Goal: Feedback & Contribution: Contribute content

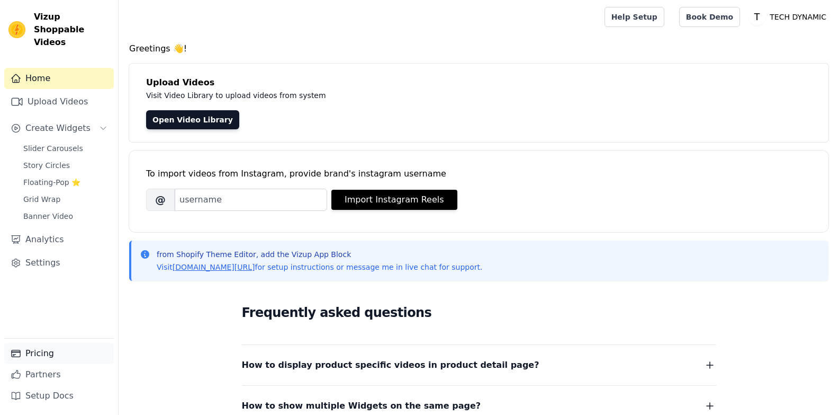
click at [37, 354] on link "Pricing" at bounding box center [59, 353] width 110 height 21
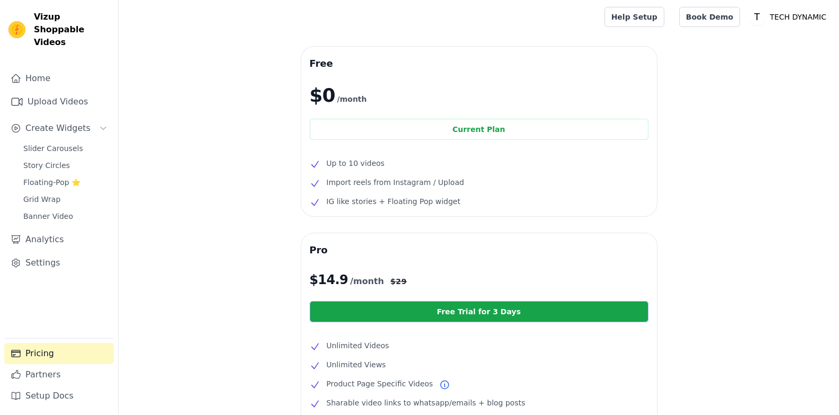
click at [396, 310] on link "Free Trial for 3 Days" at bounding box center [479, 311] width 339 height 21
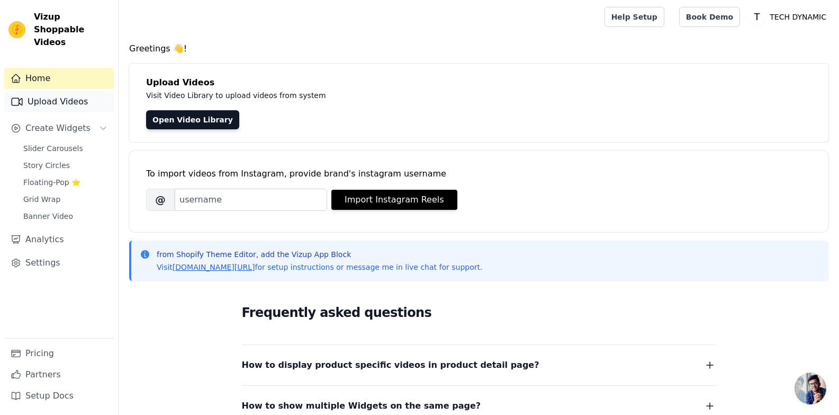
click at [56, 97] on link "Upload Videos" at bounding box center [59, 101] width 110 height 21
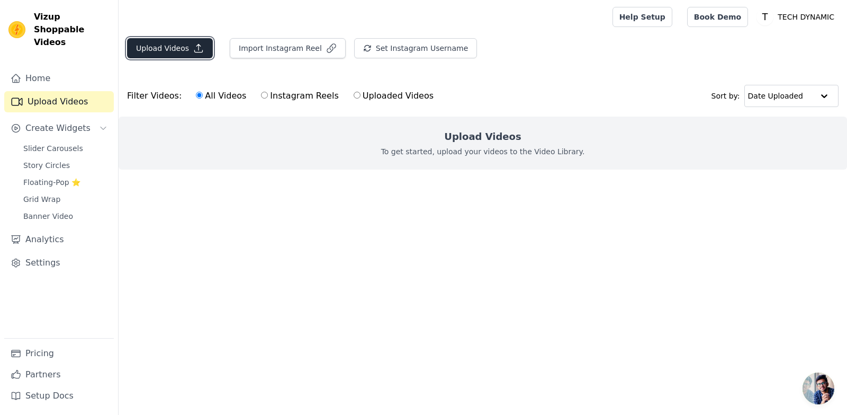
click at [180, 42] on button "Upload Videos" at bounding box center [170, 48] width 86 height 20
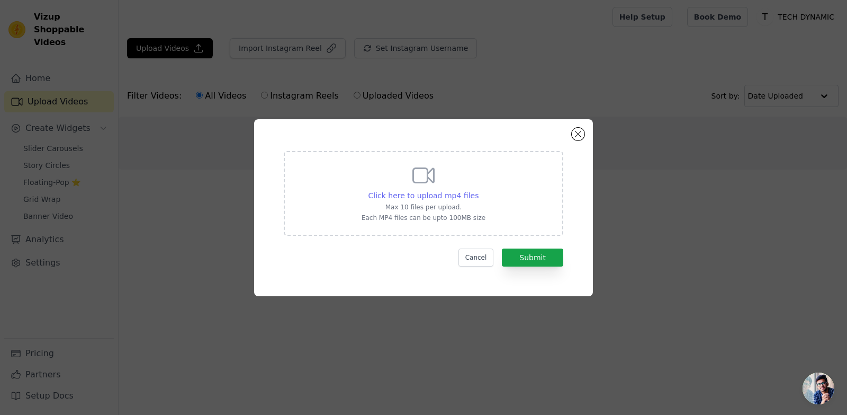
click at [450, 195] on span "Click here to upload mp4 files" at bounding box center [424, 195] width 111 height 8
click at [478, 190] on input "Click here to upload mp4 files Max 10 files per upload. Each MP4 files can be u…" at bounding box center [478, 190] width 1 height 1
type input "C:\fakepath\VID_20250206175757.mp4"
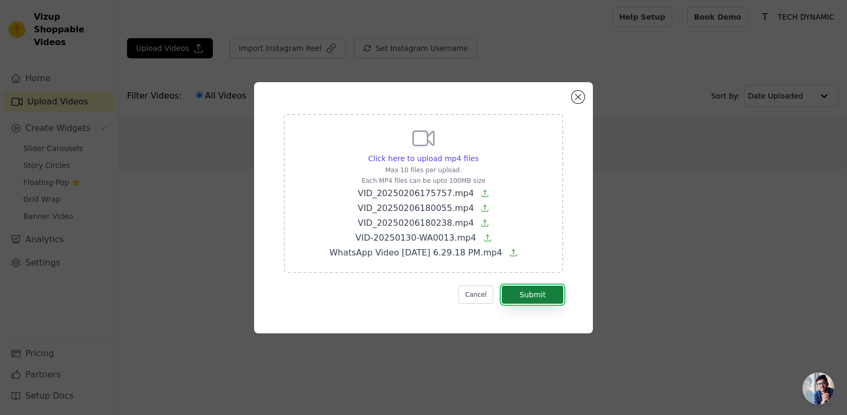
click at [525, 300] on button "Submit" at bounding box center [532, 294] width 61 height 18
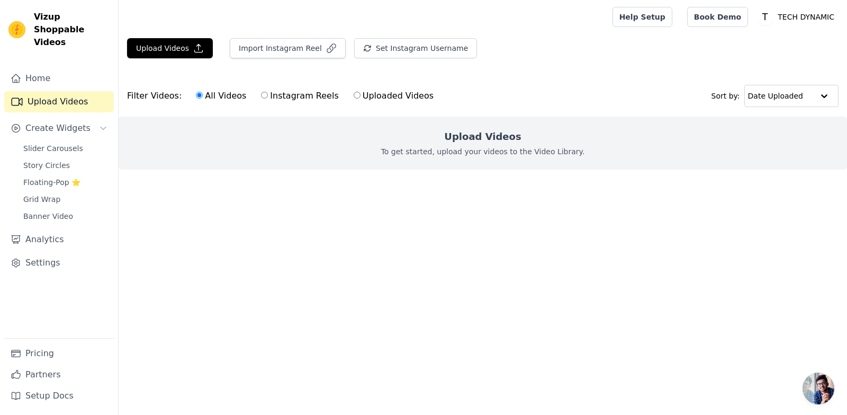
click at [62, 143] on span "Slider Carousels" at bounding box center [53, 148] width 60 height 11
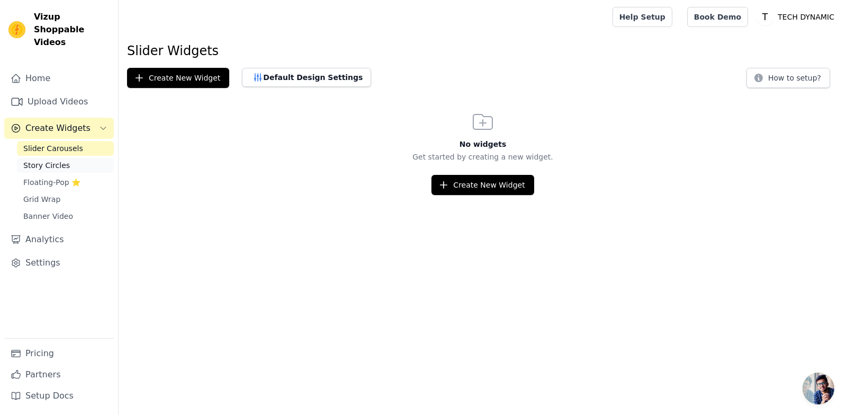
click at [62, 160] on span "Story Circles" at bounding box center [46, 165] width 47 height 11
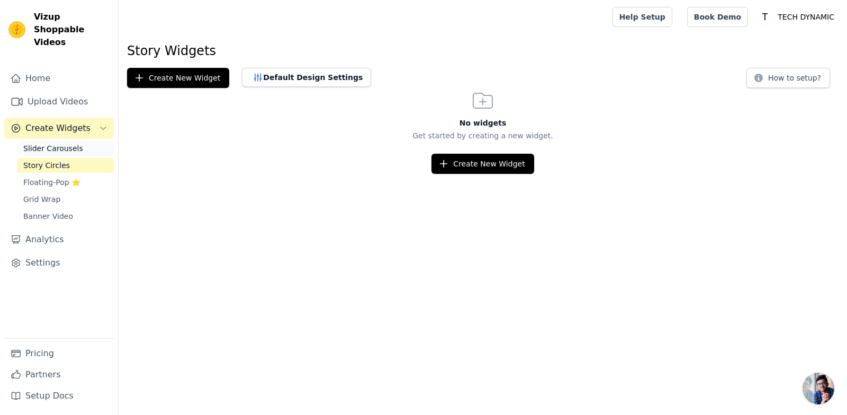
click at [68, 143] on span "Slider Carousels" at bounding box center [53, 148] width 60 height 11
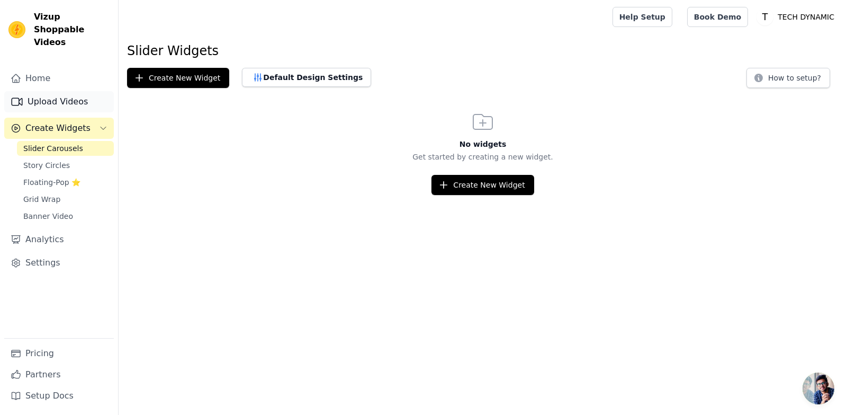
click at [63, 95] on link "Upload Videos" at bounding box center [59, 101] width 110 height 21
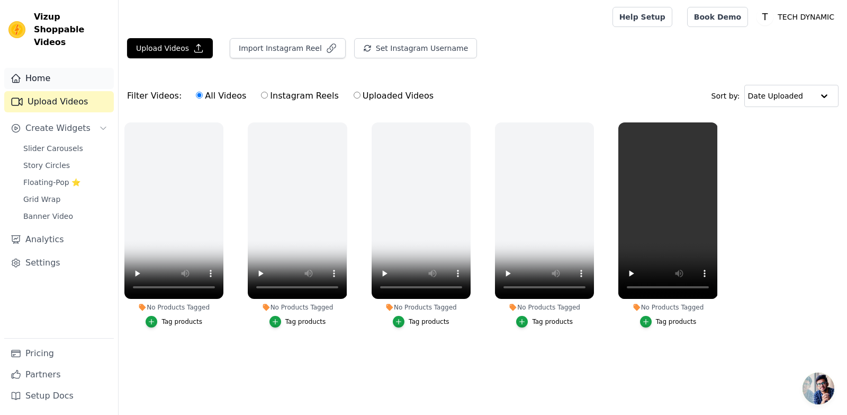
click at [77, 68] on link "Home" at bounding box center [59, 78] width 110 height 21
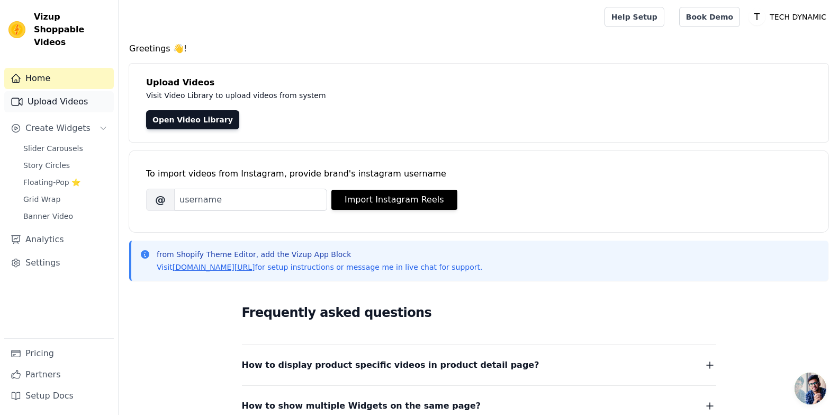
click at [73, 91] on link "Upload Videos" at bounding box center [59, 101] width 110 height 21
